Goal: Task Accomplishment & Management: Manage account settings

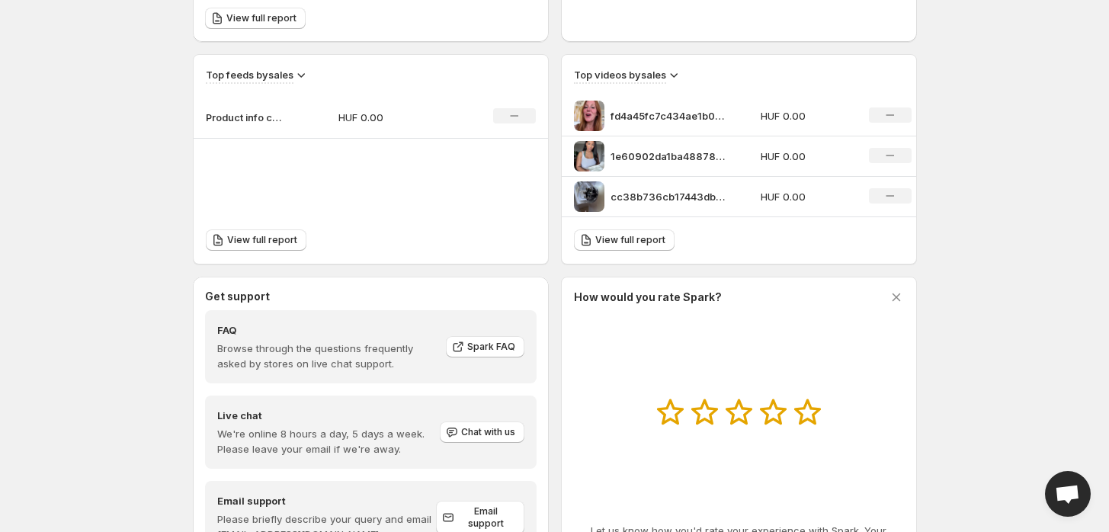
scroll to position [555, 0]
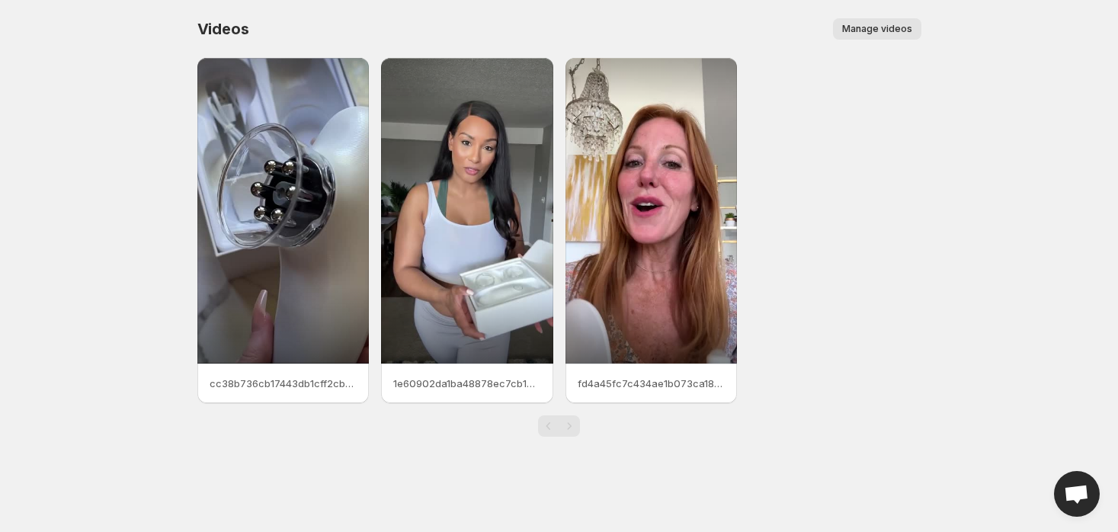
click at [881, 23] on span "Manage videos" at bounding box center [877, 29] width 70 height 12
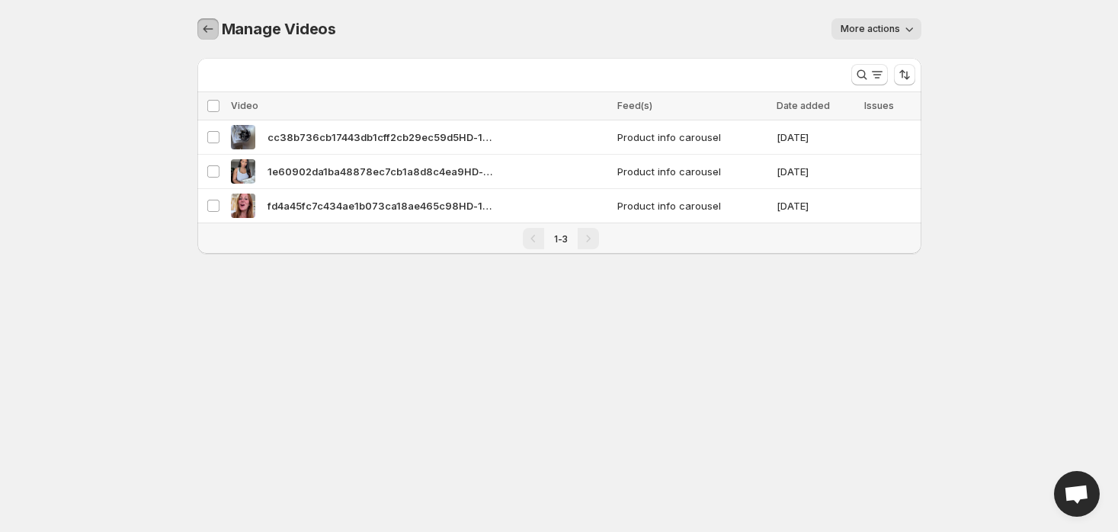
click at [208, 26] on icon "Manage Videos" at bounding box center [208, 28] width 15 height 15
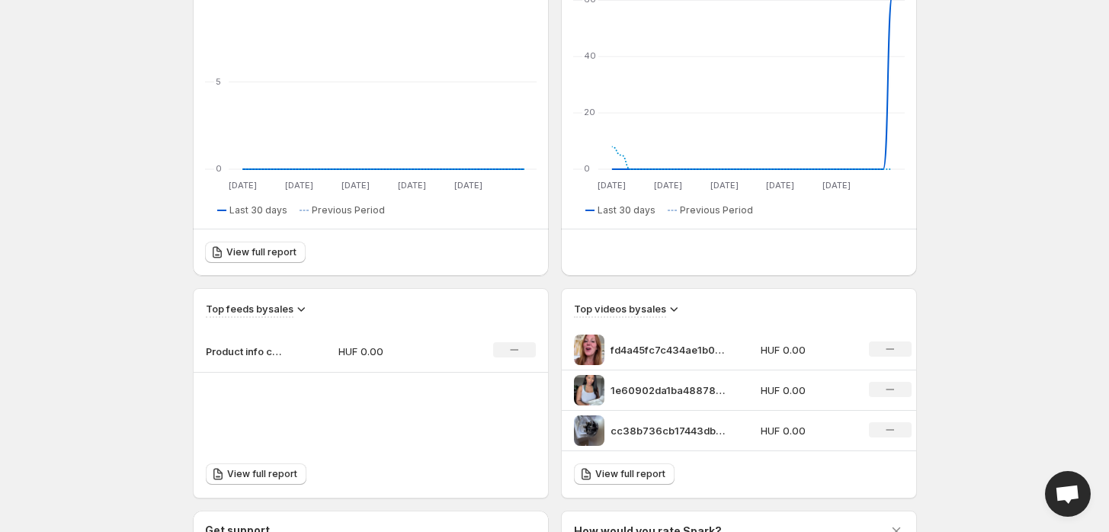
scroll to position [47, 0]
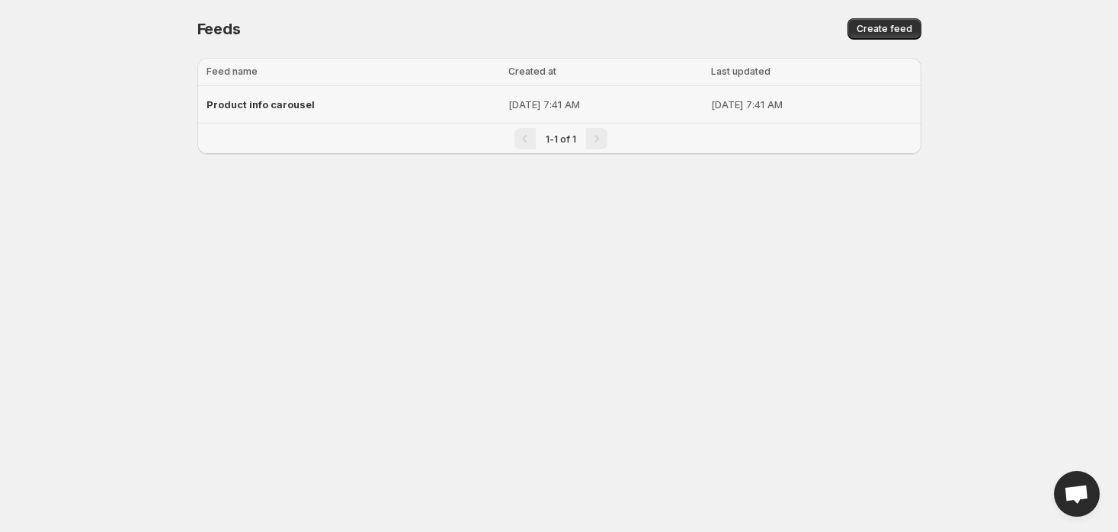
click at [326, 101] on div "Product info carousel" at bounding box center [353, 104] width 293 height 27
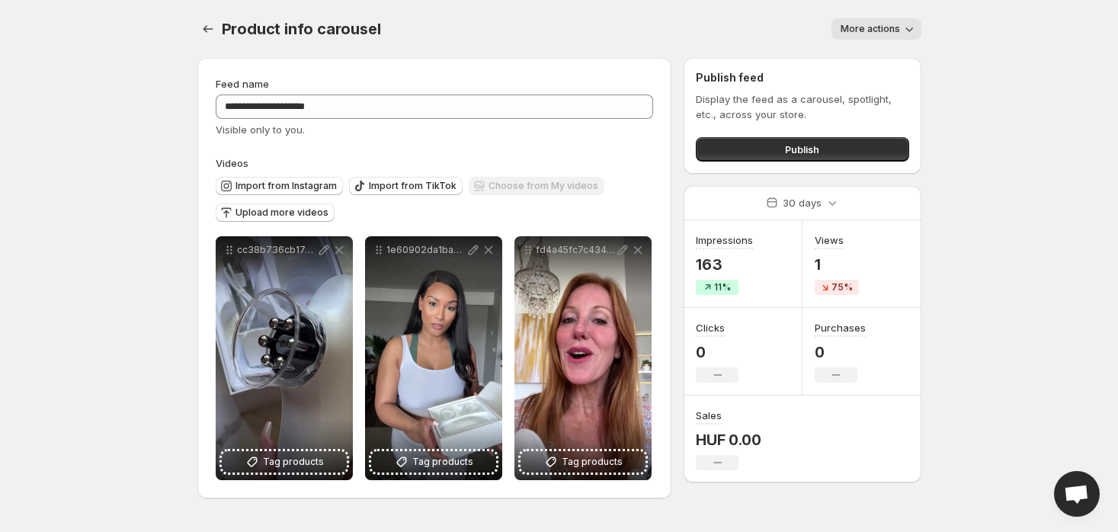
click at [868, 21] on button "More actions" at bounding box center [877, 28] width 90 height 21
click at [866, 24] on span "More actions" at bounding box center [870, 29] width 59 height 12
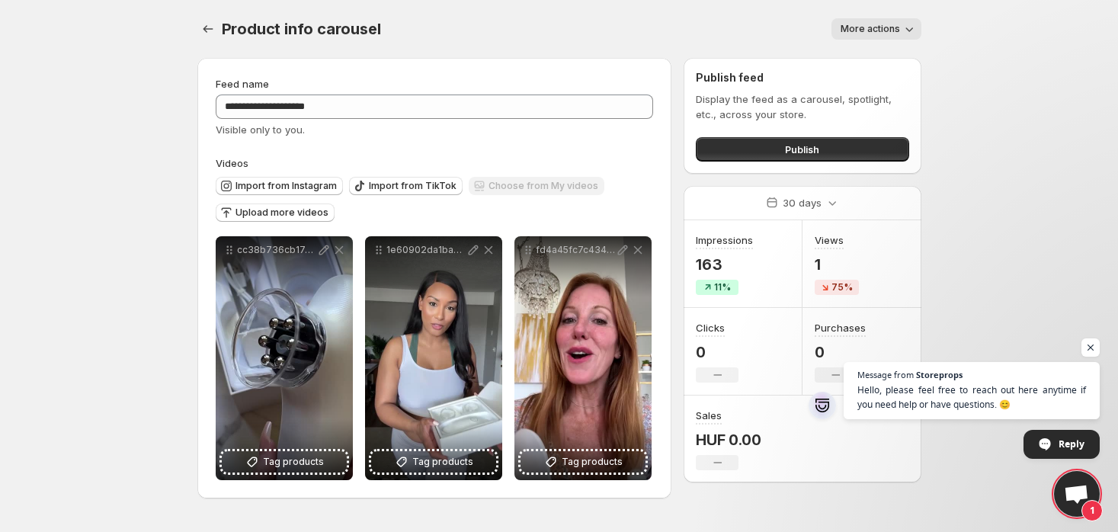
click at [876, 33] on span "More actions" at bounding box center [870, 29] width 59 height 12
click at [841, 66] on button "Delete" at bounding box center [858, 60] width 40 height 24
click at [213, 34] on icon "Settings" at bounding box center [208, 28] width 15 height 15
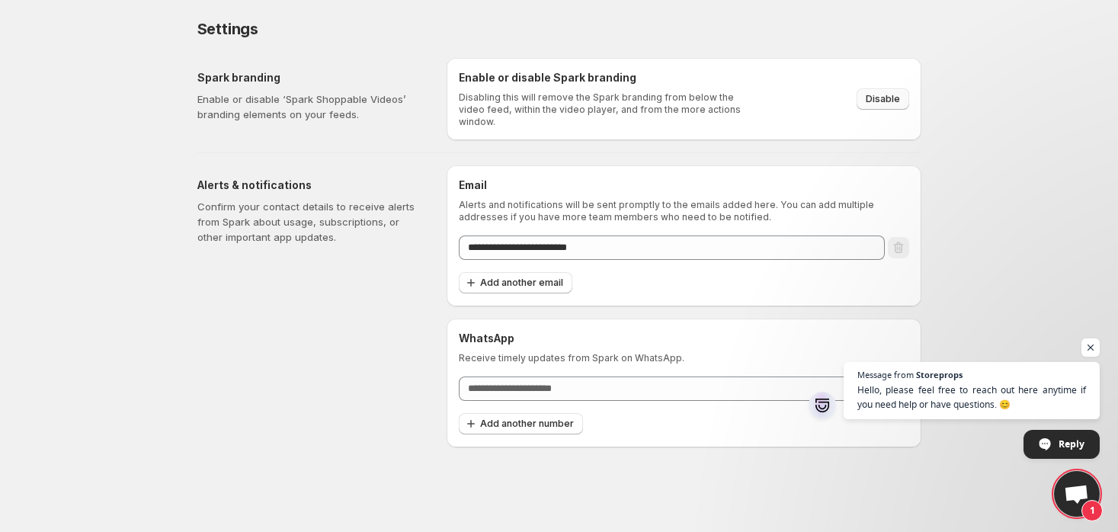
click at [875, 93] on span "Disable" at bounding box center [883, 99] width 34 height 12
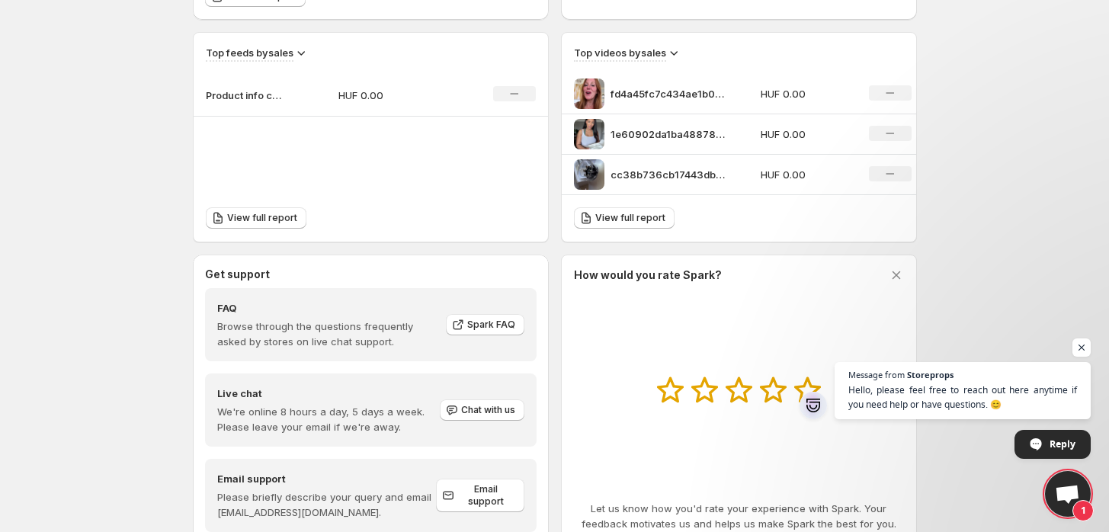
scroll to position [555, 0]
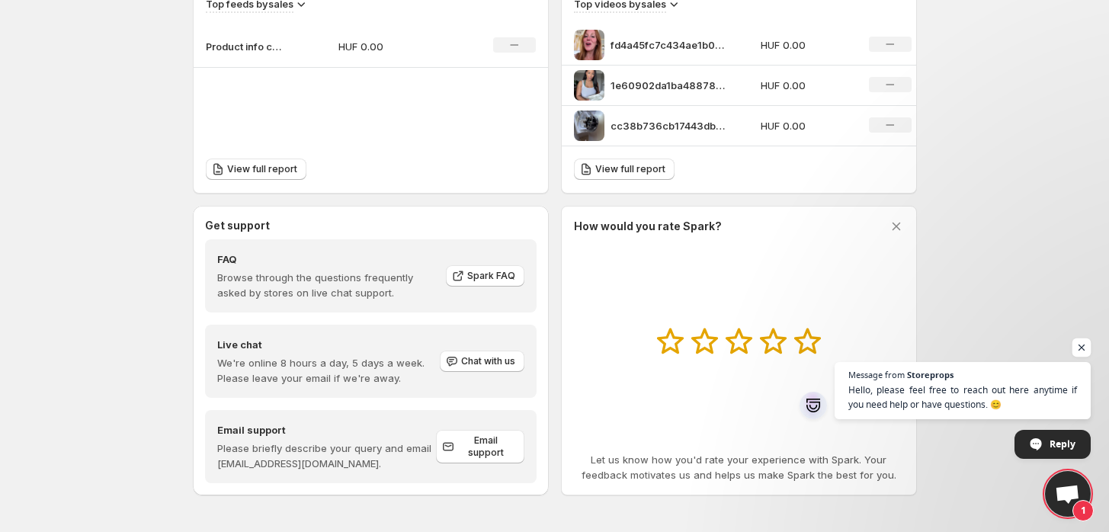
click at [1088, 338] on span "Open chat" at bounding box center [1082, 347] width 19 height 19
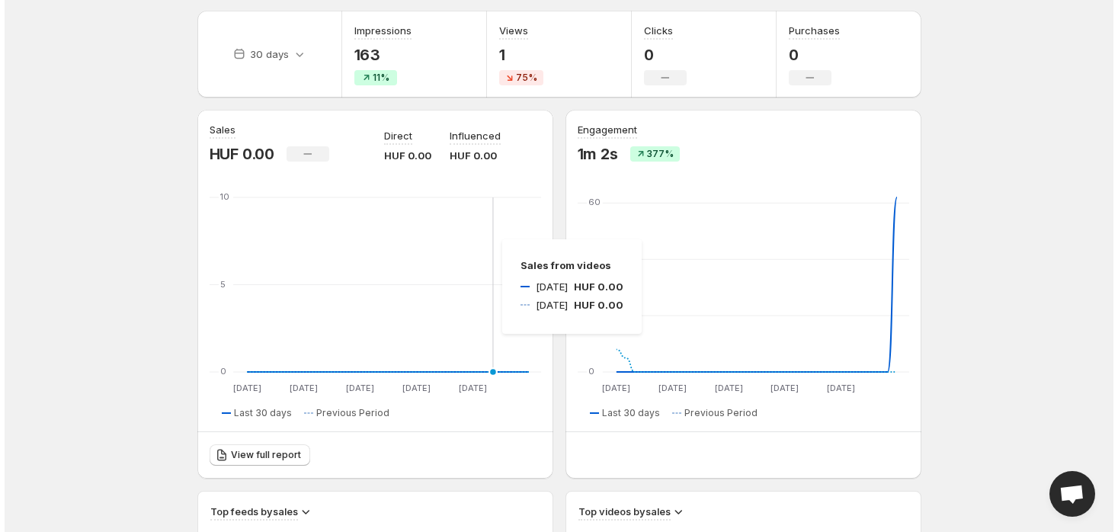
scroll to position [0, 0]
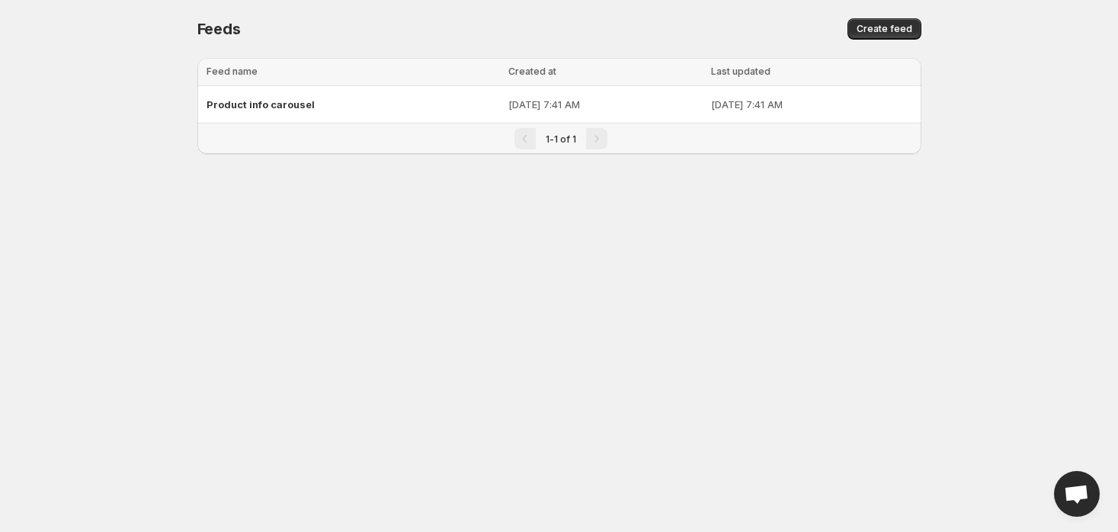
click at [509, 102] on p "[DATE] 7:41 AM" at bounding box center [606, 104] width 194 height 15
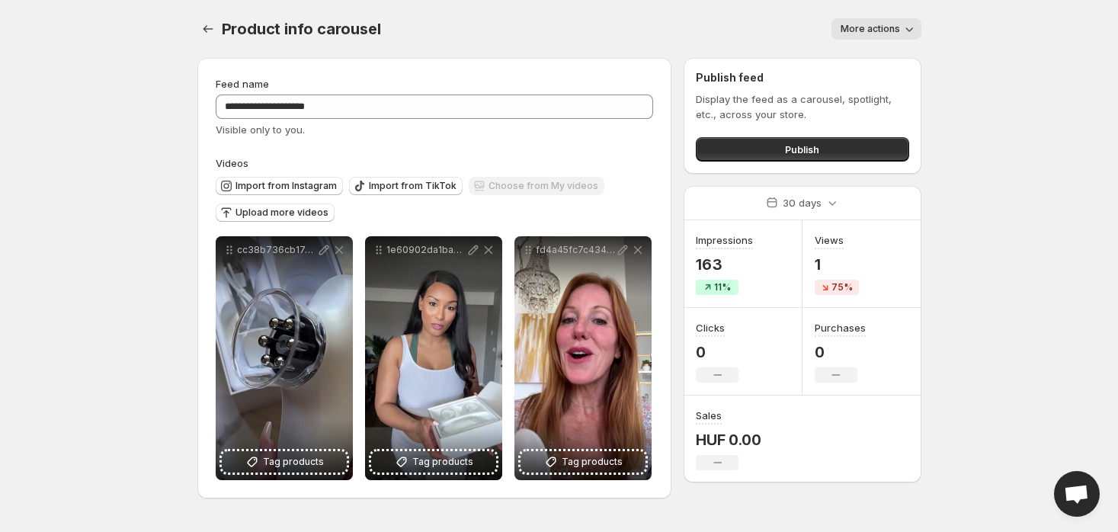
click at [861, 25] on span "More actions" at bounding box center [870, 29] width 59 height 12
click at [149, 97] on body "**********" at bounding box center [559, 266] width 1118 height 532
click at [889, 32] on span "More actions" at bounding box center [870, 29] width 59 height 12
click at [820, 61] on div "Publish feed Display the feed as a carousel, spotlight, etc., across your store…" at bounding box center [802, 116] width 237 height 116
click at [872, 23] on span "More actions" at bounding box center [870, 29] width 59 height 12
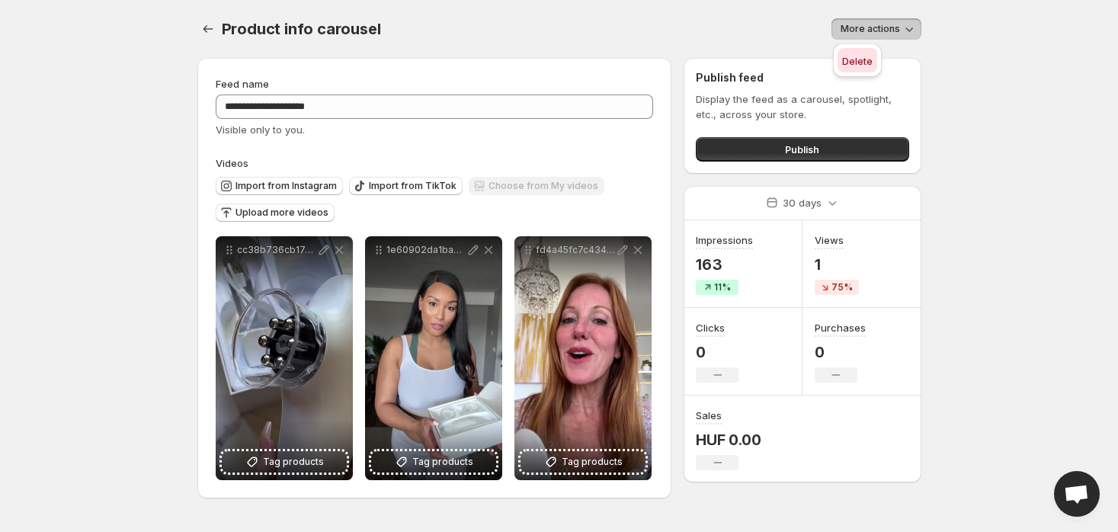
click at [846, 56] on span "Delete" at bounding box center [857, 61] width 30 height 12
